Goal: Task Accomplishment & Management: Use online tool/utility

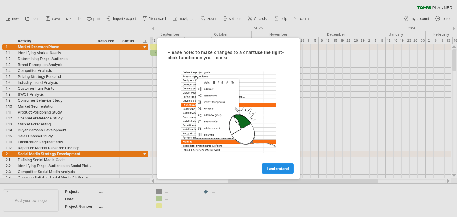
click at [283, 172] on link "I understand" at bounding box center [278, 169] width 32 height 10
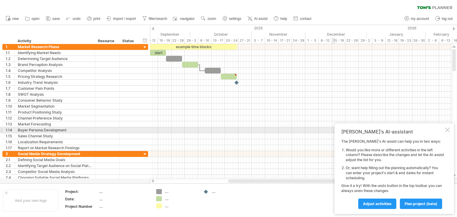
click at [448, 131] on div at bounding box center [447, 130] width 5 height 5
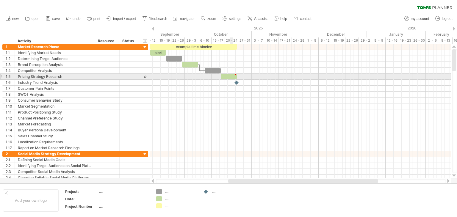
type textarea "**********"
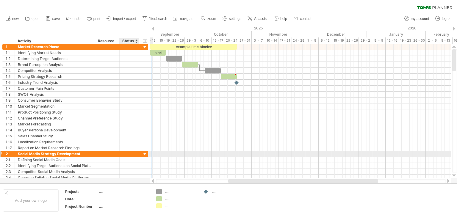
click at [145, 153] on div at bounding box center [145, 155] width 6 height 6
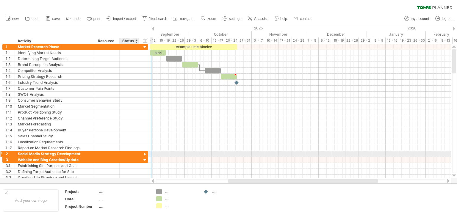
click at [145, 153] on div at bounding box center [145, 155] width 6 height 6
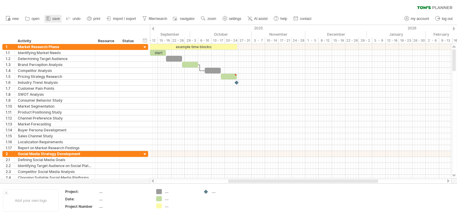
click at [52, 19] on span "save" at bounding box center [55, 19] width 7 height 4
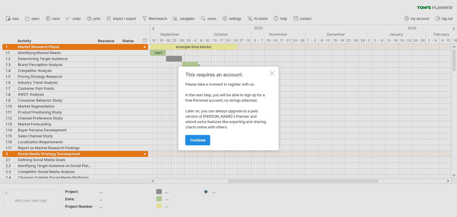
click at [203, 143] on div "This requires an account. Please take a moment to register with us. In the next…" at bounding box center [228, 109] width 100 height 84
click at [203, 143] on link "continue" at bounding box center [197, 140] width 25 height 10
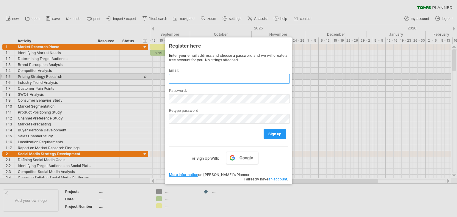
click at [224, 76] on input "text" at bounding box center [229, 79] width 121 height 10
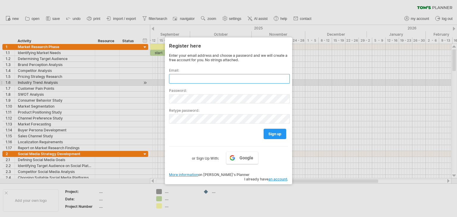
click at [260, 81] on input "text" at bounding box center [229, 79] width 121 height 10
type input "*"
type input "**********"
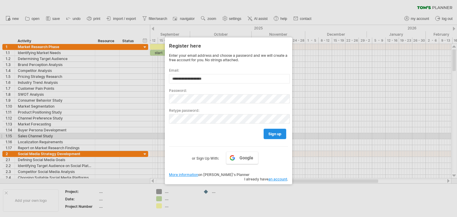
click at [279, 137] on link "sign up" at bounding box center [274, 134] width 23 height 10
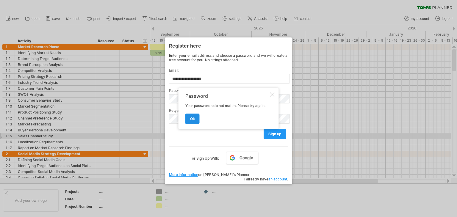
click at [191, 121] on link "ok" at bounding box center [192, 119] width 14 height 10
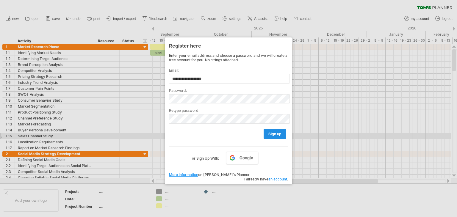
click at [273, 135] on span "sign up" at bounding box center [274, 134] width 13 height 4
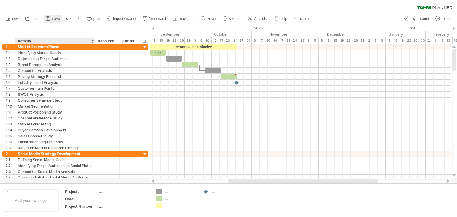
click at [52, 21] on link "save" at bounding box center [52, 19] width 17 height 8
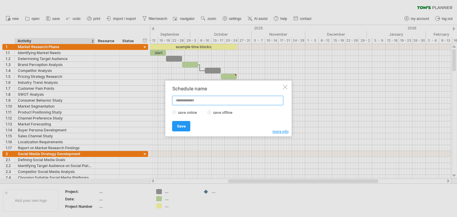
click at [201, 101] on input "text" at bounding box center [227, 101] width 111 height 10
type input "**********"
click at [175, 129] on link "Save" at bounding box center [181, 126] width 18 height 10
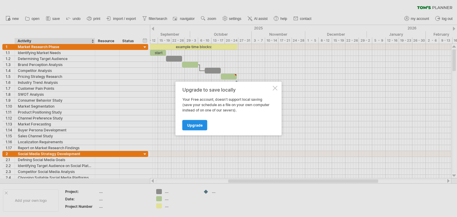
click at [200, 125] on span "Upgrade" at bounding box center [194, 125] width 15 height 4
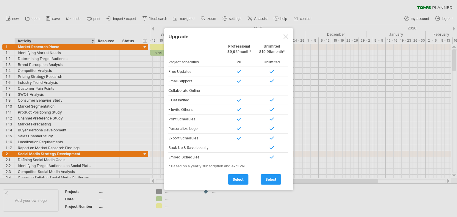
click at [287, 35] on div at bounding box center [285, 36] width 5 height 5
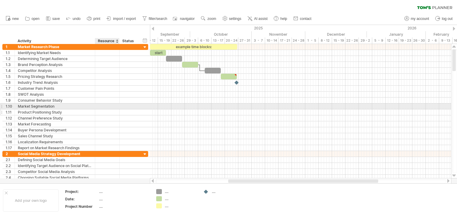
drag, startPoint x: 3, startPoint y: 32, endPoint x: 140, endPoint y: 111, distance: 158.6
click at [140, 111] on div "Trying to reach [DOMAIN_NAME] Connected again... 0% clear filter new 1" at bounding box center [228, 108] width 457 height 217
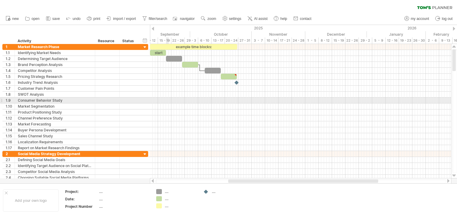
drag, startPoint x: 4, startPoint y: 38, endPoint x: 168, endPoint y: 103, distance: 176.9
click at [168, 103] on div "Trying to reach [DOMAIN_NAME] Connected again... 0% clear filter new 1" at bounding box center [228, 108] width 457 height 217
click at [168, 103] on div at bounding box center [300, 106] width 301 height 6
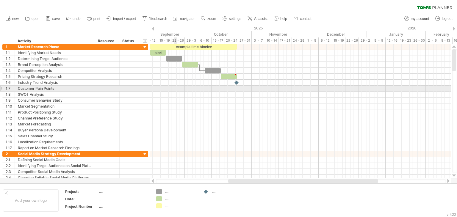
click at [175, 87] on div at bounding box center [300, 89] width 301 height 6
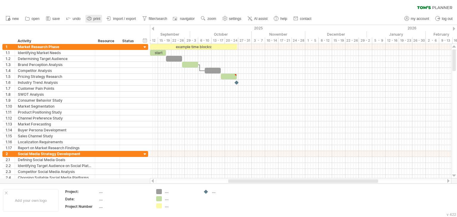
click at [96, 18] on span "print" at bounding box center [96, 19] width 7 height 4
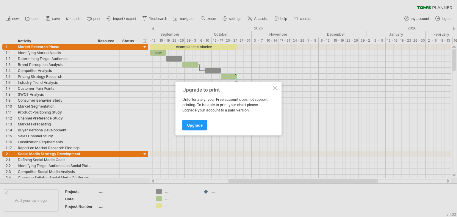
click at [115, 75] on div at bounding box center [228, 108] width 457 height 217
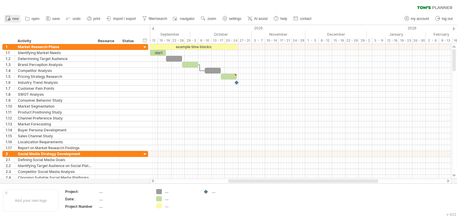
click at [11, 16] on link "new" at bounding box center [12, 19] width 16 height 8
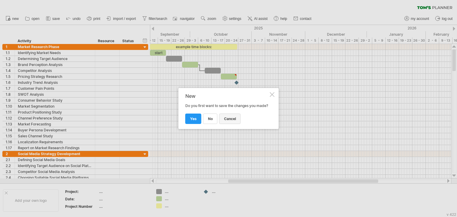
click at [238, 118] on link "cancel" at bounding box center [229, 119] width 21 height 10
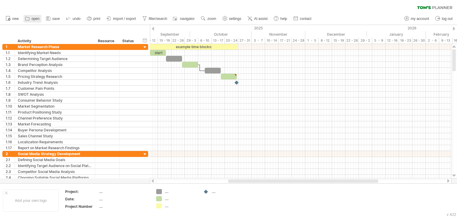
click at [33, 18] on span "open" at bounding box center [36, 19] width 8 height 4
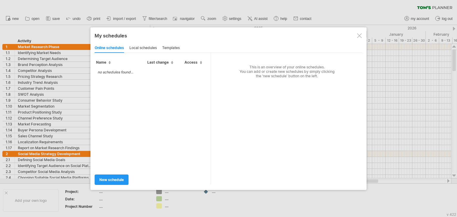
click at [143, 48] on div "local schedules" at bounding box center [142, 48] width 27 height 10
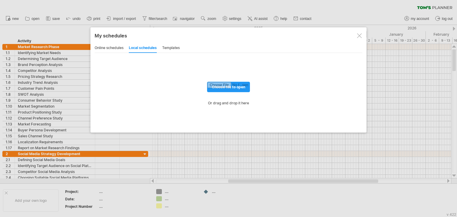
click at [357, 36] on div at bounding box center [359, 35] width 5 height 5
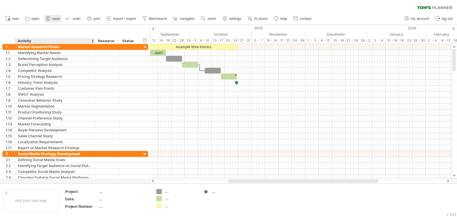
click at [56, 21] on link "save" at bounding box center [52, 19] width 17 height 8
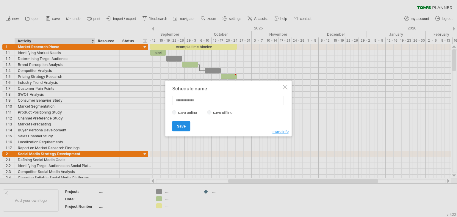
click at [183, 127] on span "Save" at bounding box center [181, 126] width 9 height 4
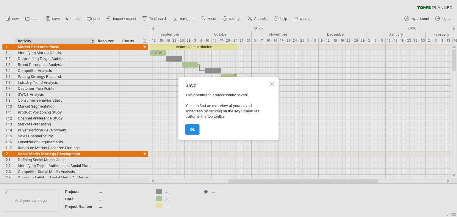
click at [194, 131] on span "ok" at bounding box center [192, 129] width 5 height 4
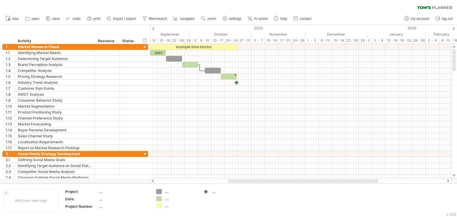
click at [163, 183] on div at bounding box center [301, 181] width 290 height 4
click at [163, 182] on div at bounding box center [301, 181] width 290 height 4
drag, startPoint x: 164, startPoint y: 181, endPoint x: 169, endPoint y: 180, distance: 4.4
click at [169, 180] on div at bounding box center [301, 181] width 290 height 4
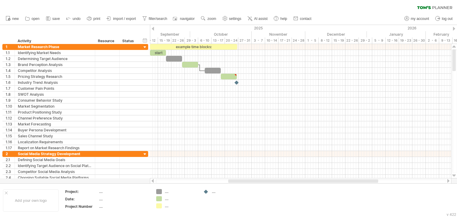
click at [169, 180] on div at bounding box center [301, 181] width 290 height 4
drag, startPoint x: 169, startPoint y: 180, endPoint x: 115, endPoint y: 186, distance: 54.2
click at [115, 186] on div "Trying to reach [DOMAIN_NAME] Connected again... 0% loading... clear filter" at bounding box center [228, 108] width 457 height 217
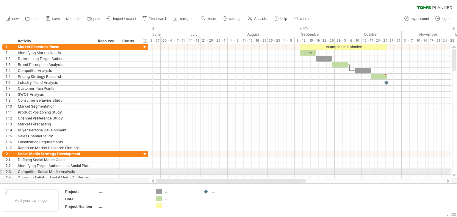
drag, startPoint x: 266, startPoint y: 180, endPoint x: 162, endPoint y: 169, distance: 104.4
click at [162, 169] on div "Trying to reach [DOMAIN_NAME] Connected again... 0% loading... clear filter" at bounding box center [228, 108] width 457 height 217
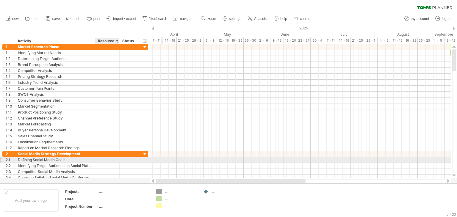
drag, startPoint x: 221, startPoint y: 180, endPoint x: 119, endPoint y: 161, distance: 103.8
click at [119, 161] on div "Trying to reach [DOMAIN_NAME] Connected again... 0% loading... clear filter" at bounding box center [228, 108] width 457 height 217
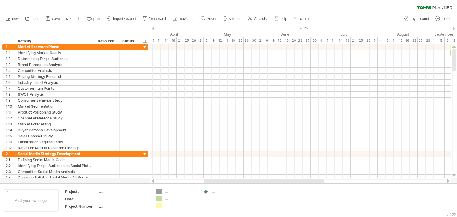
click at [156, 181] on div at bounding box center [301, 181] width 290 height 4
click at [166, 180] on div at bounding box center [301, 181] width 290 height 4
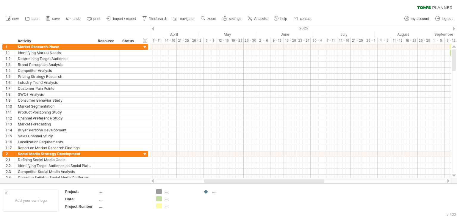
click at [166, 180] on div at bounding box center [301, 181] width 290 height 4
click at [334, 180] on div at bounding box center [301, 181] width 290 height 4
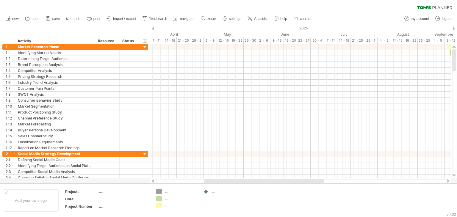
click at [334, 180] on div at bounding box center [301, 181] width 290 height 4
click at [347, 183] on div at bounding box center [301, 181] width 290 height 4
click at [349, 181] on div at bounding box center [301, 181] width 290 height 4
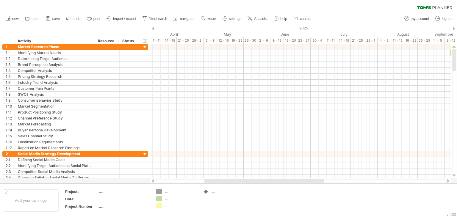
click at [449, 182] on div at bounding box center [448, 181] width 5 height 4
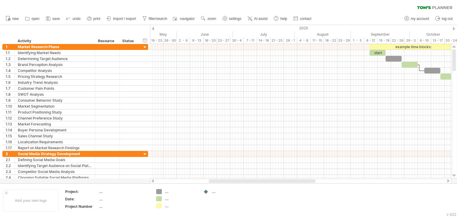
click at [449, 182] on div at bounding box center [448, 181] width 5 height 4
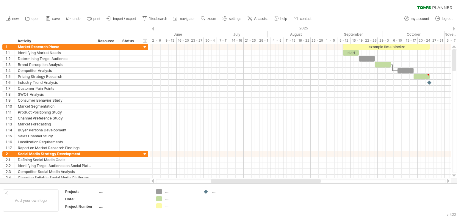
click at [449, 182] on div at bounding box center [448, 181] width 5 height 4
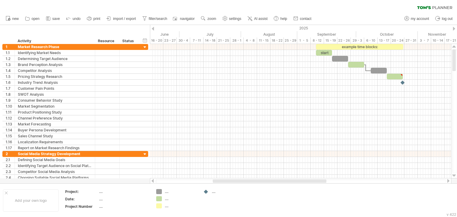
click at [449, 182] on div at bounding box center [448, 181] width 5 height 4
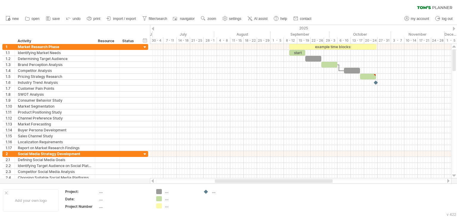
click at [449, 182] on div at bounding box center [448, 181] width 5 height 4
